Goal: Information Seeking & Learning: Learn about a topic

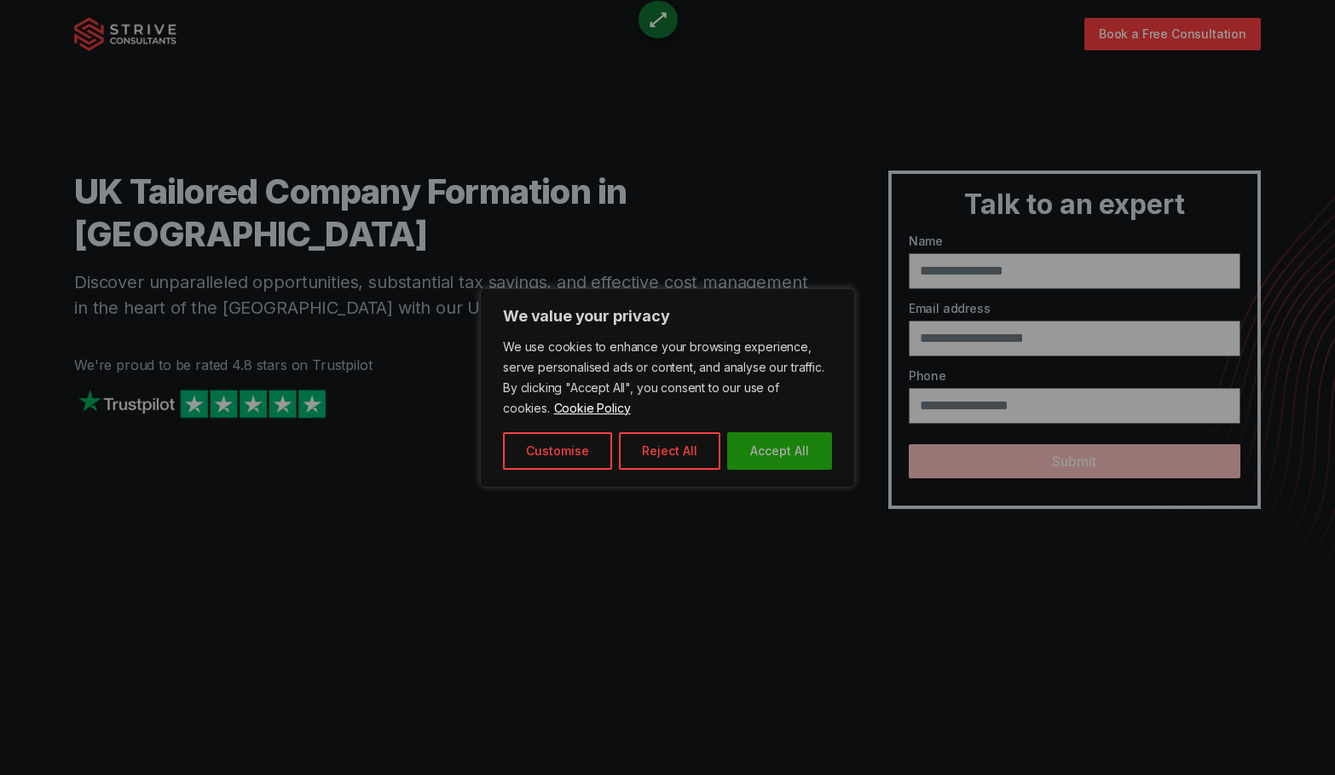
click at [764, 460] on button "Accept All" at bounding box center [779, 451] width 105 height 38
